Goal: Book appointment/travel/reservation

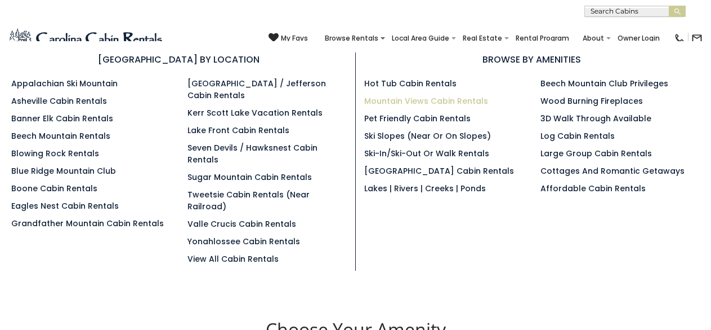
scroll to position [422, 0]
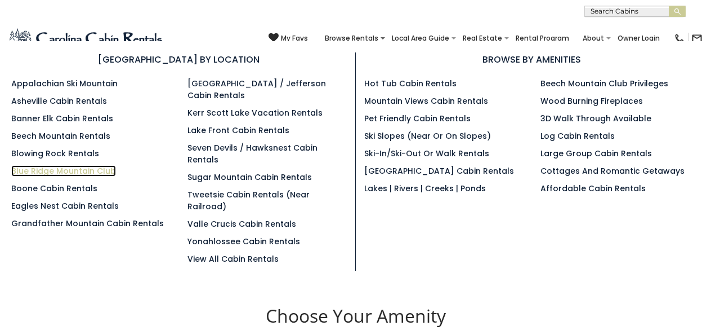
click at [34, 167] on link "Blue Ridge Mountain Club" at bounding box center [63, 170] width 105 height 11
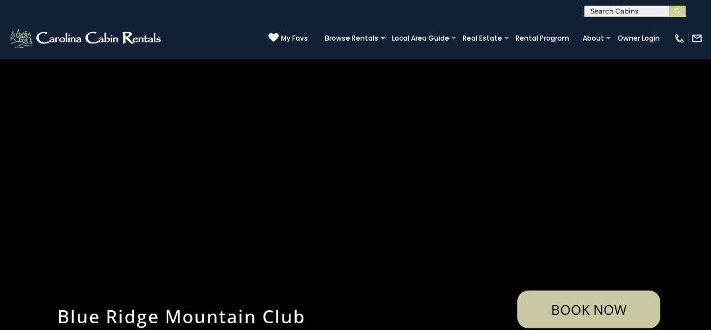
select select "**********"
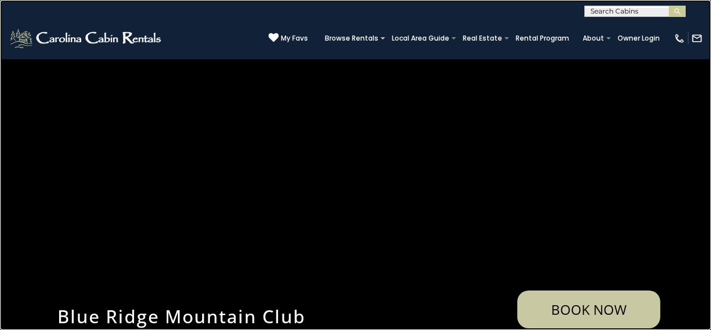
click at [203, 7] on link at bounding box center [355, 165] width 711 height 330
